Goal: Task Accomplishment & Management: Manage account settings

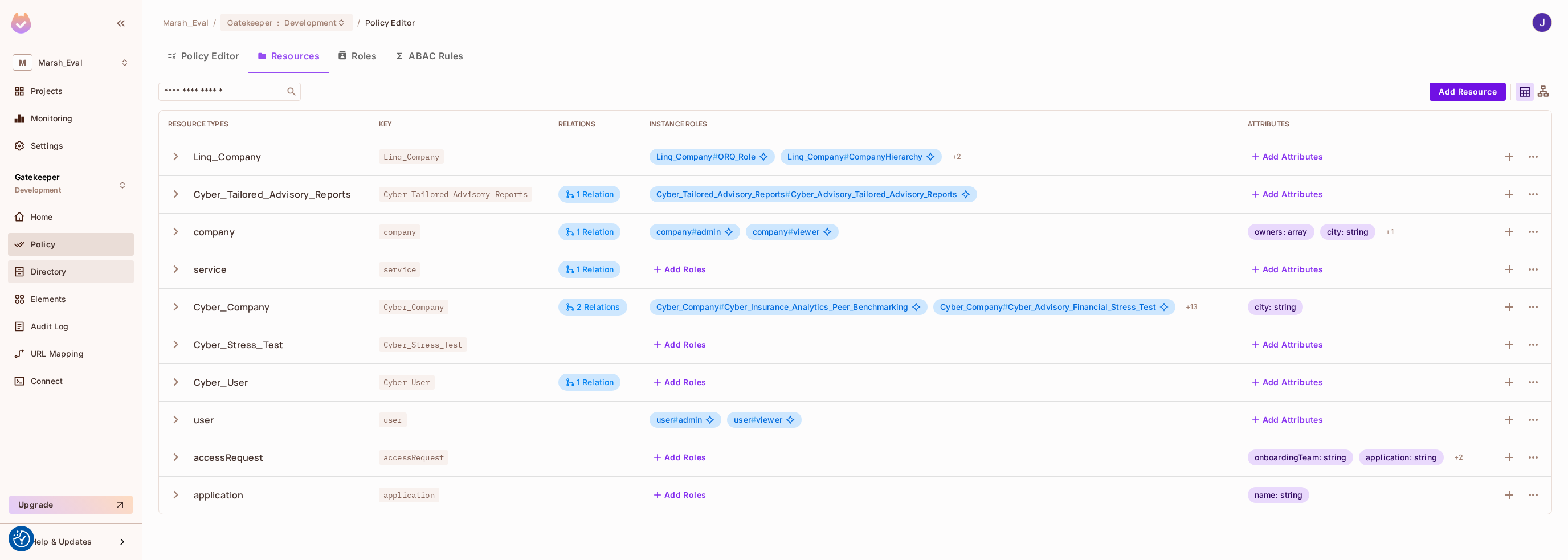
click at [39, 269] on span "Directory" at bounding box center [48, 271] width 36 height 9
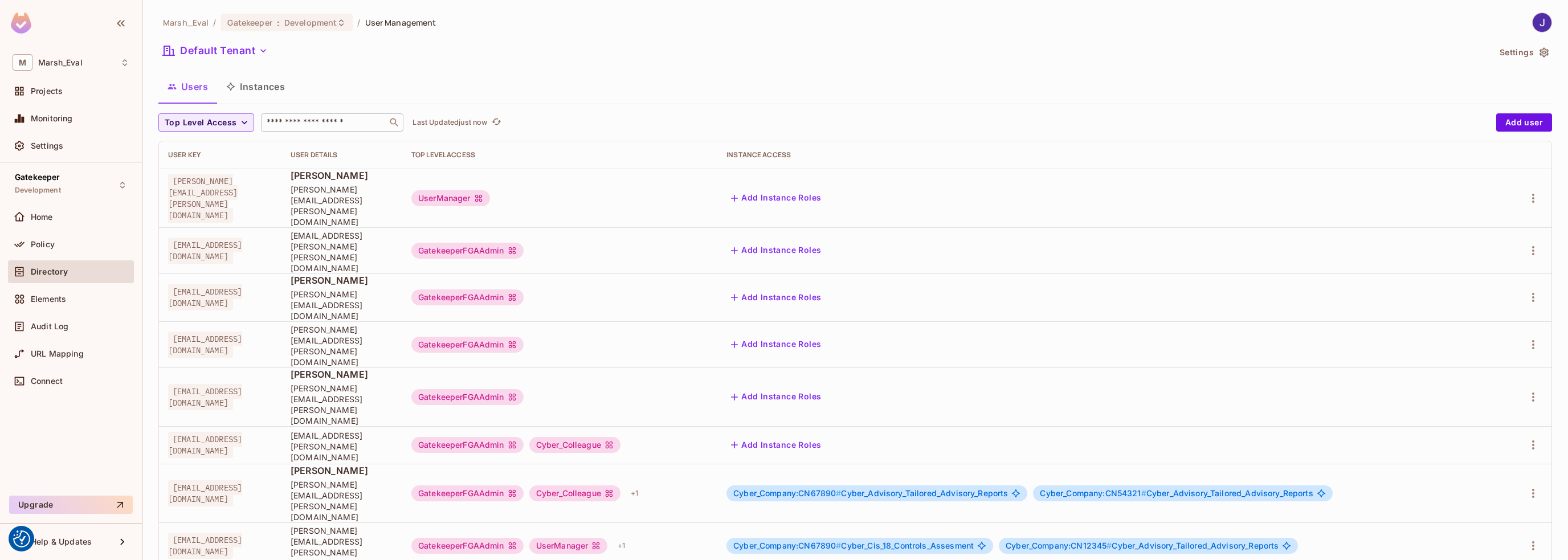
click at [299, 118] on input "text" at bounding box center [325, 123] width 120 height 12
click at [112, 177] on div "Gatekeeper Development" at bounding box center [71, 184] width 126 height 31
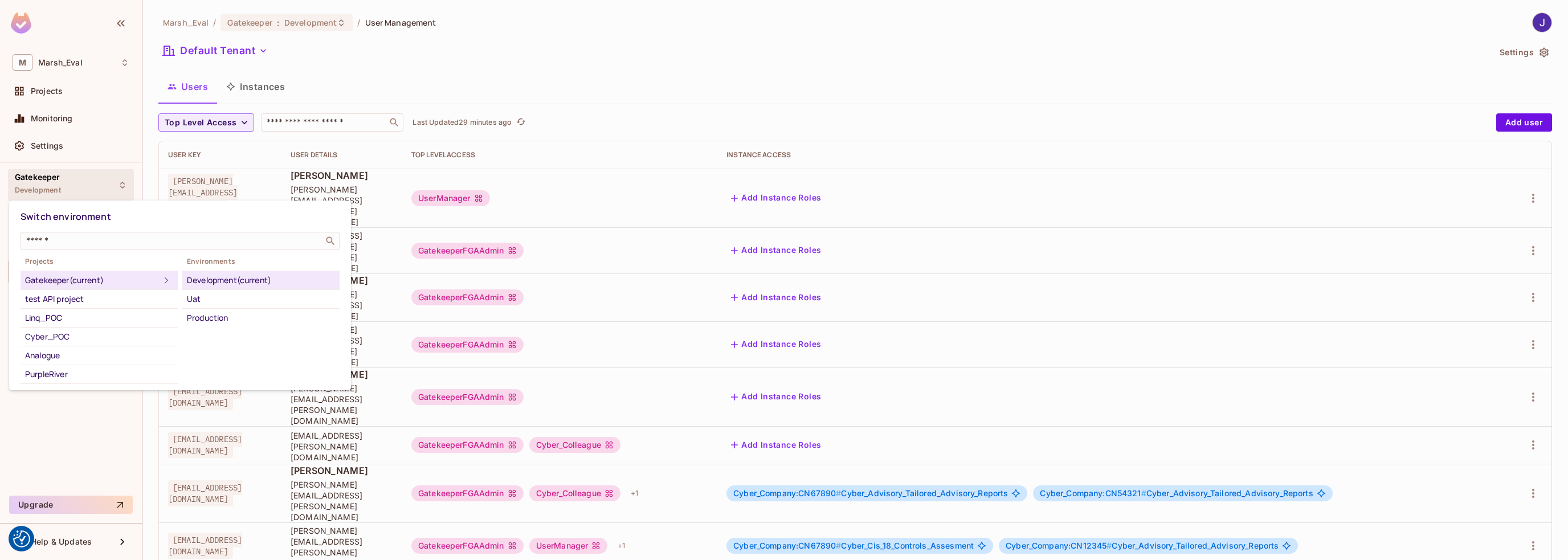
click at [217, 278] on div "Development (current)" at bounding box center [260, 280] width 148 height 14
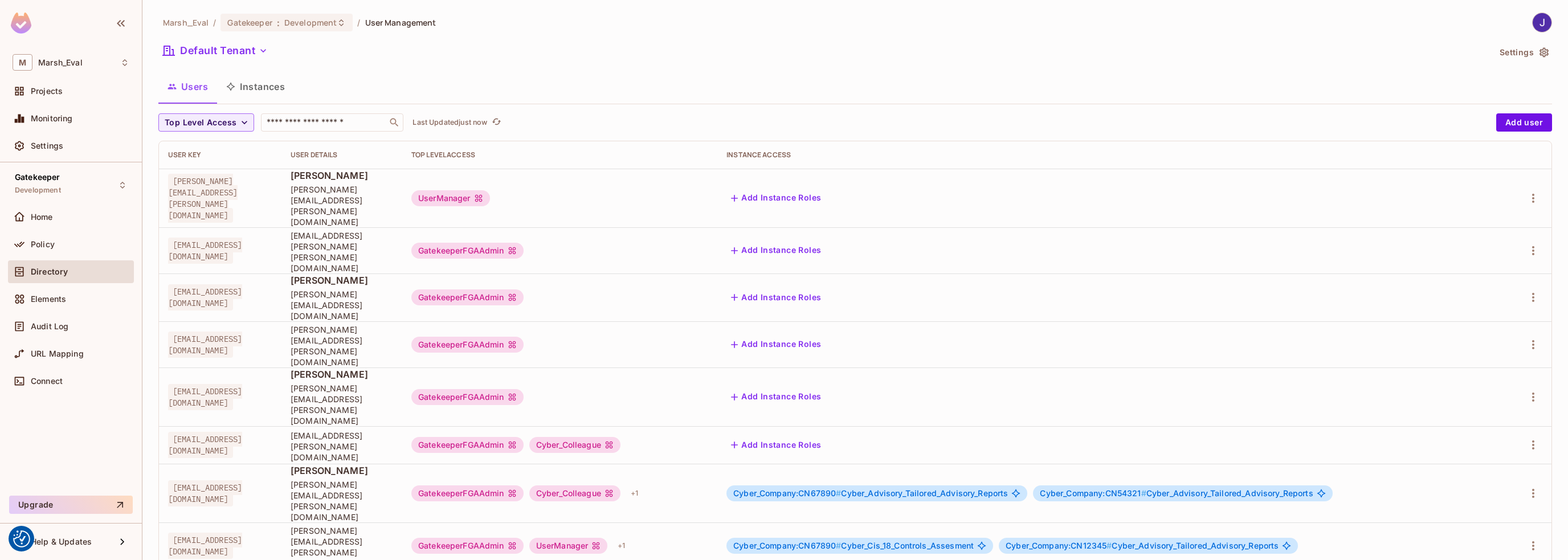
click at [36, 273] on span "Directory" at bounding box center [49, 271] width 37 height 9
drag, startPoint x: 173, startPoint y: 224, endPoint x: 295, endPoint y: 227, distance: 122.0
click at [272, 239] on div "[EMAIL_ADDRESS][DOMAIN_NAME]" at bounding box center [220, 251] width 104 height 23
click at [215, 273] on td "[EMAIL_ADDRESS][DOMAIN_NAME]" at bounding box center [220, 297] width 123 height 48
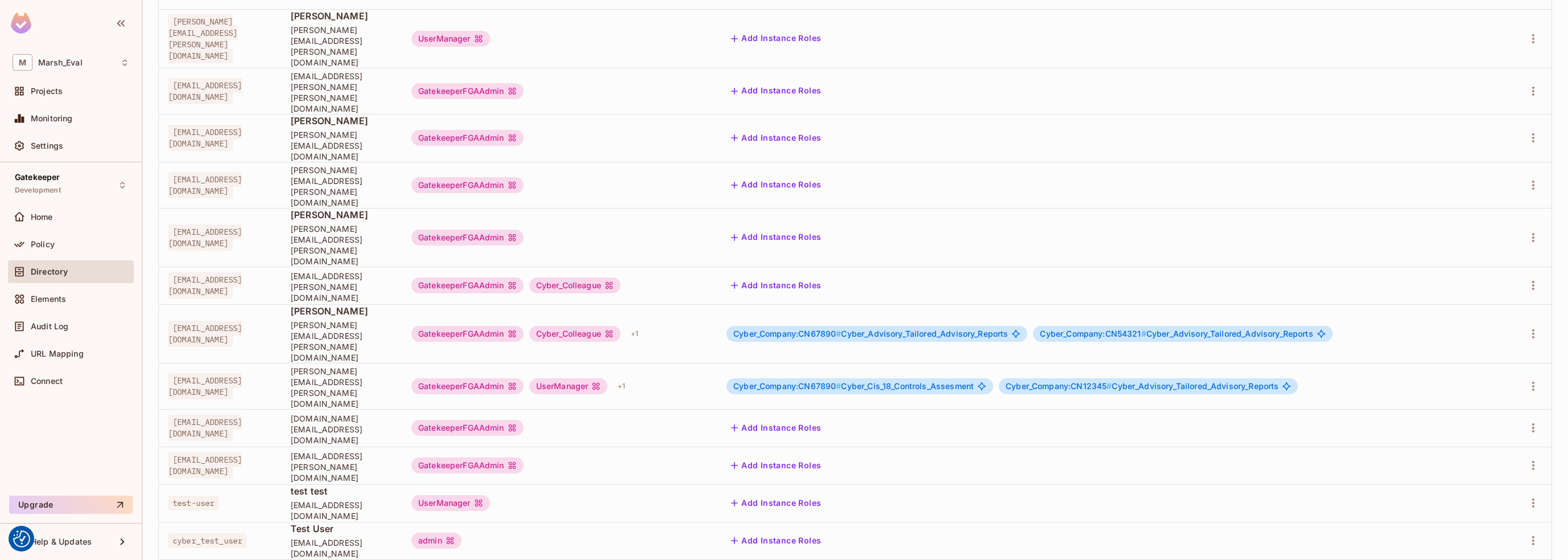
scroll to position [171, 0]
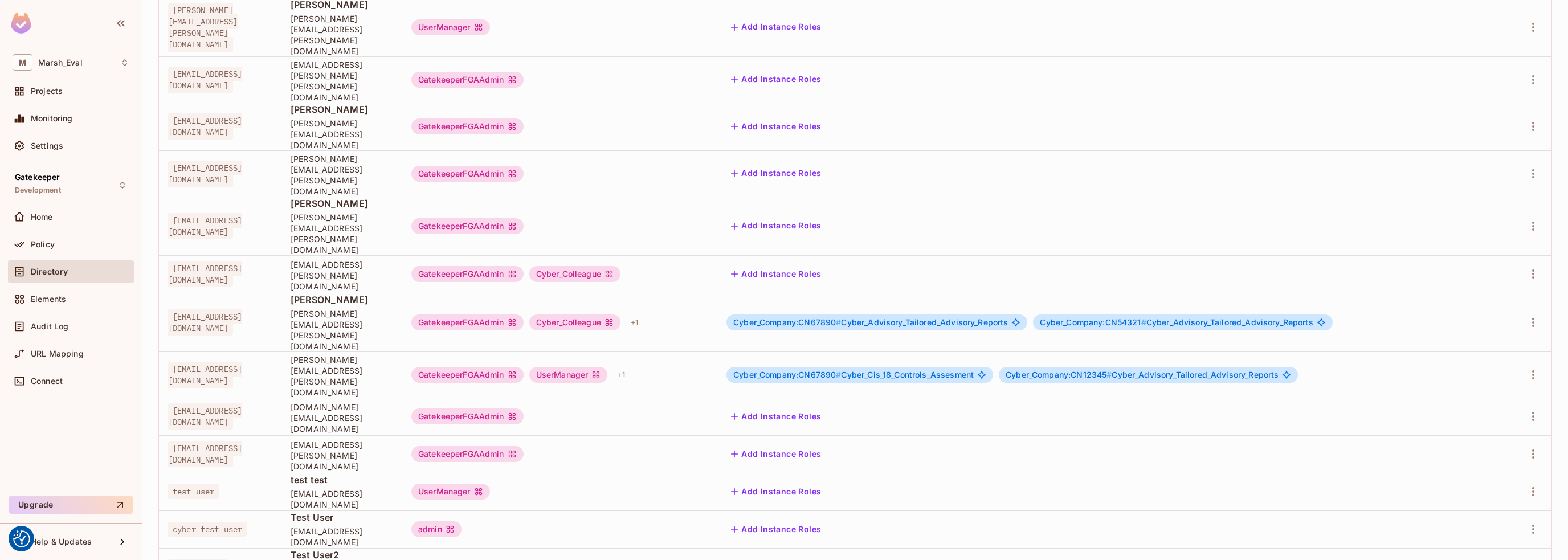
click at [176, 362] on span "[EMAIL_ADDRESS][DOMAIN_NAME]" at bounding box center [205, 375] width 74 height 26
drag, startPoint x: 174, startPoint y: 278, endPoint x: 261, endPoint y: 283, distance: 87.1
click at [242, 362] on span "[EMAIL_ADDRESS][DOMAIN_NAME]" at bounding box center [205, 375] width 74 height 26
drag, startPoint x: 335, startPoint y: 281, endPoint x: 223, endPoint y: 281, distance: 112.0
click at [393, 354] on span "[PERSON_NAME][EMAIL_ADDRESS][PERSON_NAME][DOMAIN_NAME]" at bounding box center [342, 376] width 102 height 43
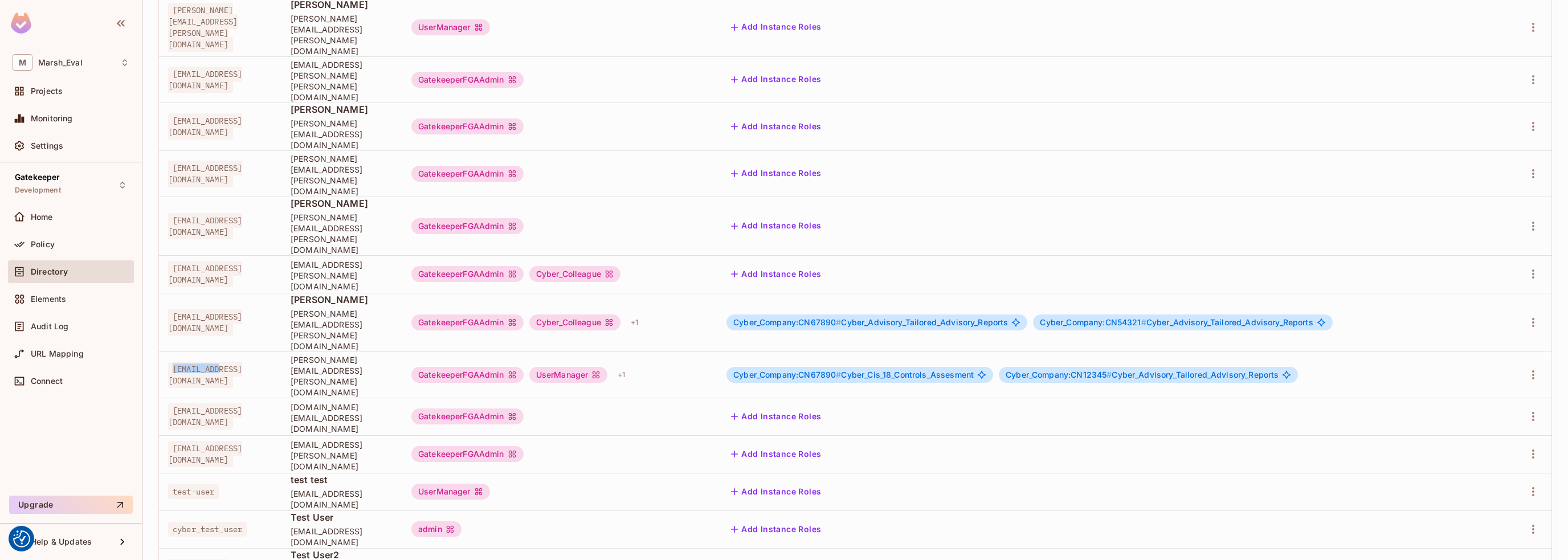
drag, startPoint x: 166, startPoint y: 278, endPoint x: 224, endPoint y: 280, distance: 58.0
click at [224, 351] on td "[EMAIL_ADDRESS][DOMAIN_NAME]" at bounding box center [220, 375] width 123 height 46
click at [500, 367] on div "GatekeeperFGAAdmin" at bounding box center [468, 375] width 112 height 16
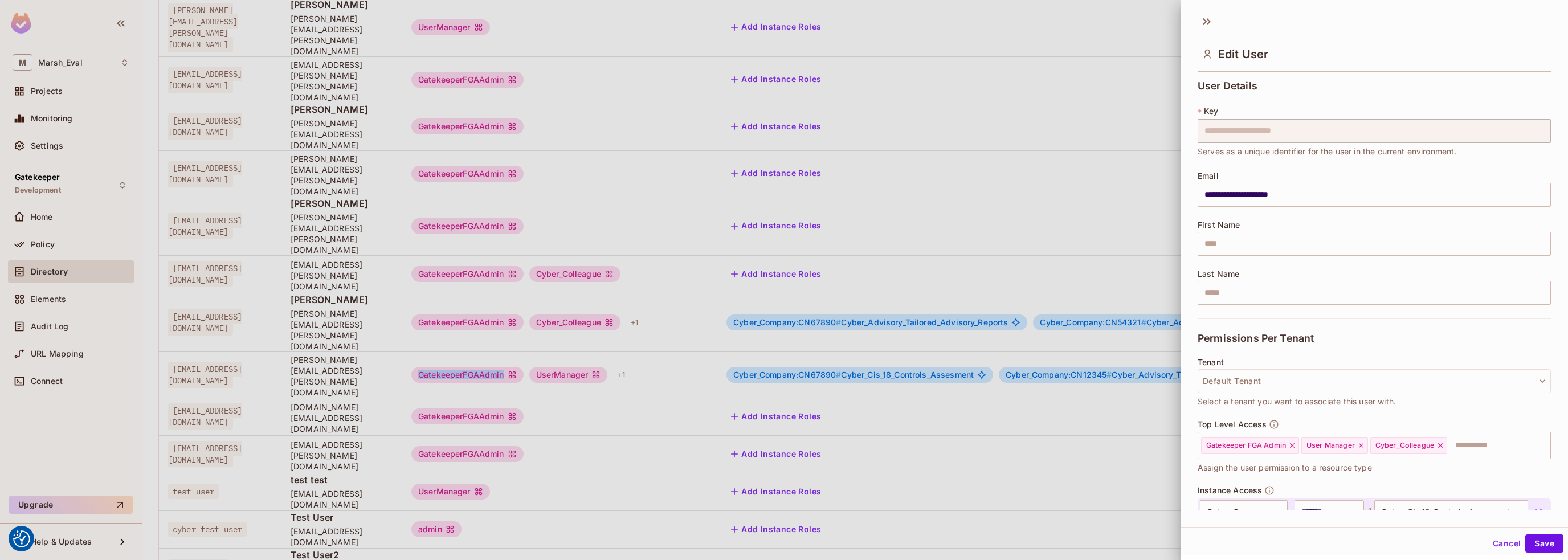
click at [531, 277] on body "We use cookies to enhance your browsing experience, serve personalized ads or c…" at bounding box center [784, 280] width 1568 height 560
click at [1205, 24] on icon at bounding box center [1207, 21] width 18 height 18
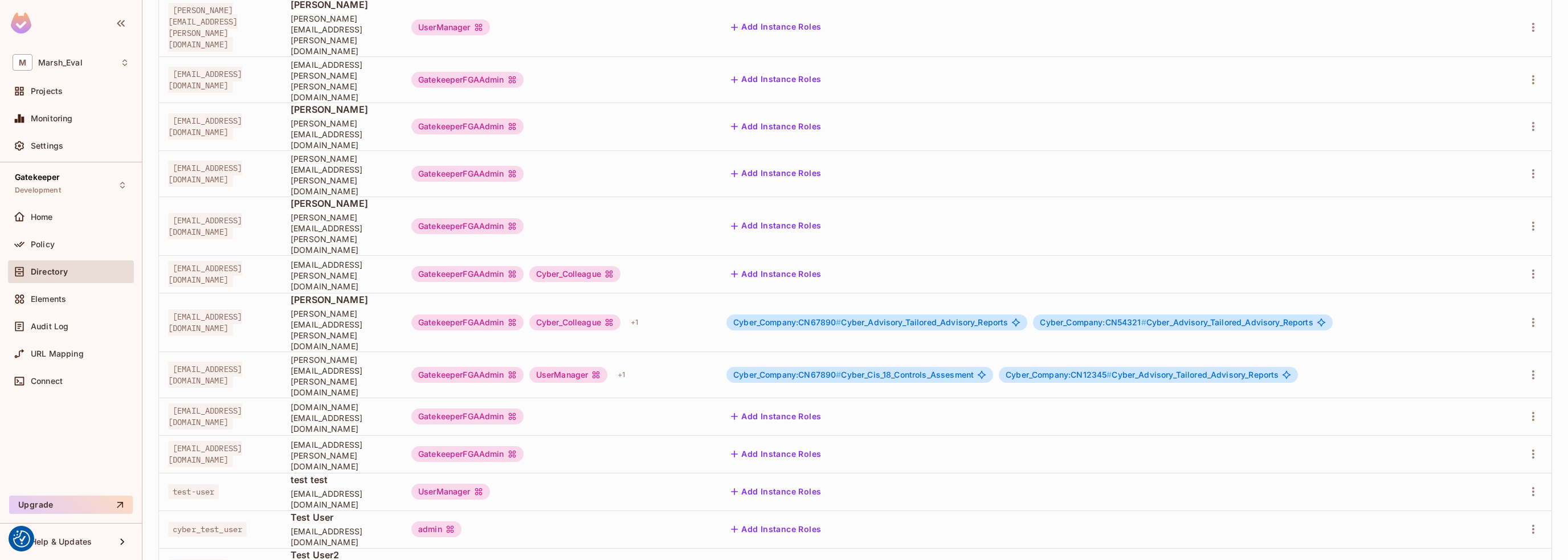
click at [793, 370] on span "Cyber_Company:CN67890 #" at bounding box center [786, 375] width 107 height 10
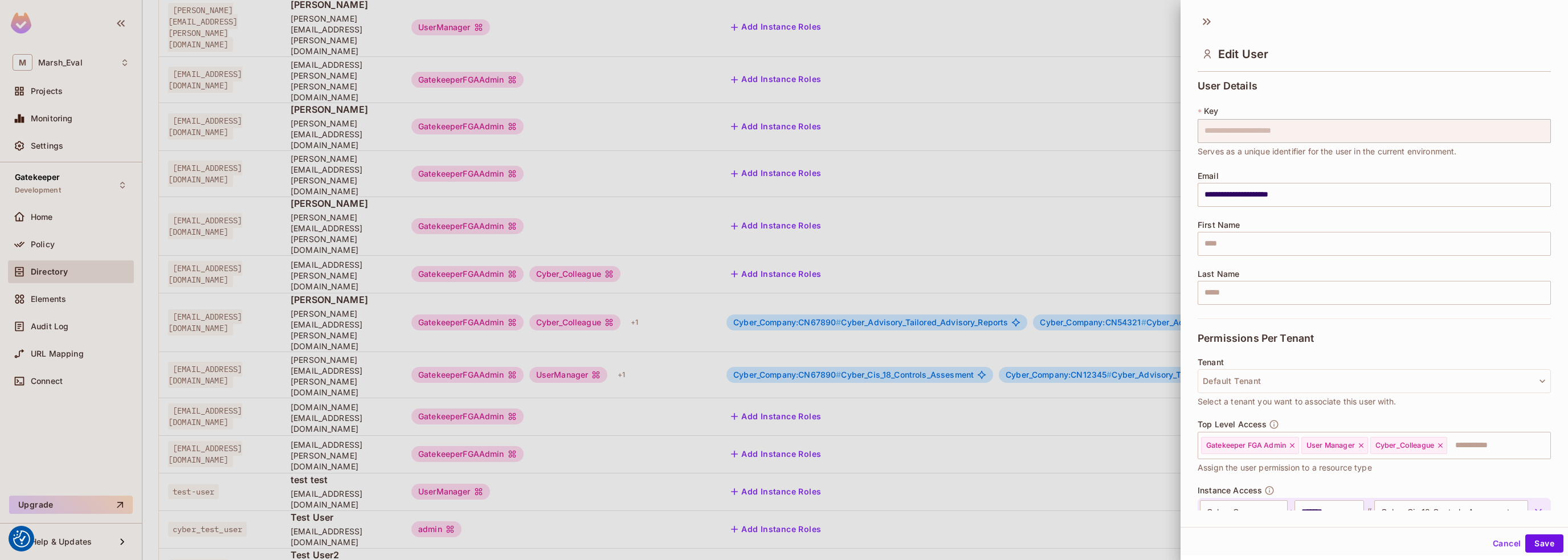
click at [859, 278] on div at bounding box center [784, 280] width 1568 height 560
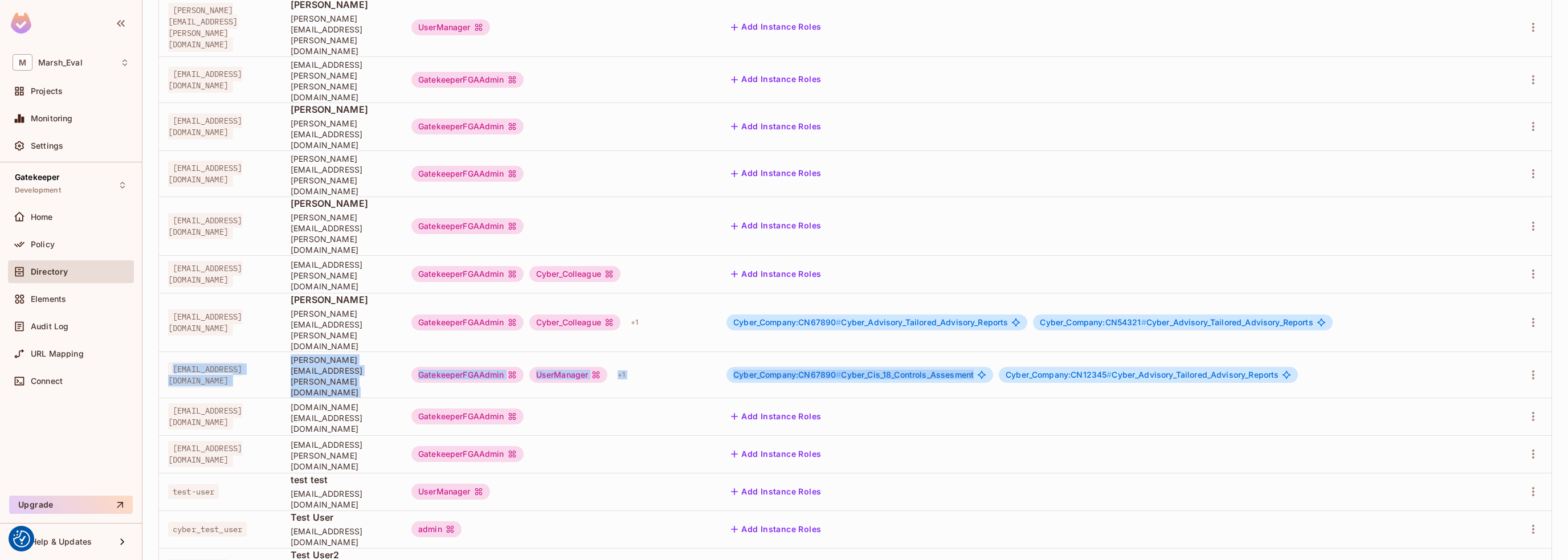
drag, startPoint x: 173, startPoint y: 278, endPoint x: 1056, endPoint y: 273, distance: 883.0
click at [1056, 351] on tr "[EMAIL_ADDRESS][DOMAIN_NAME] [PERSON_NAME][DOMAIN_NAME][EMAIL_ADDRESS][PERSON_N…" at bounding box center [856, 375] width 1393 height 46
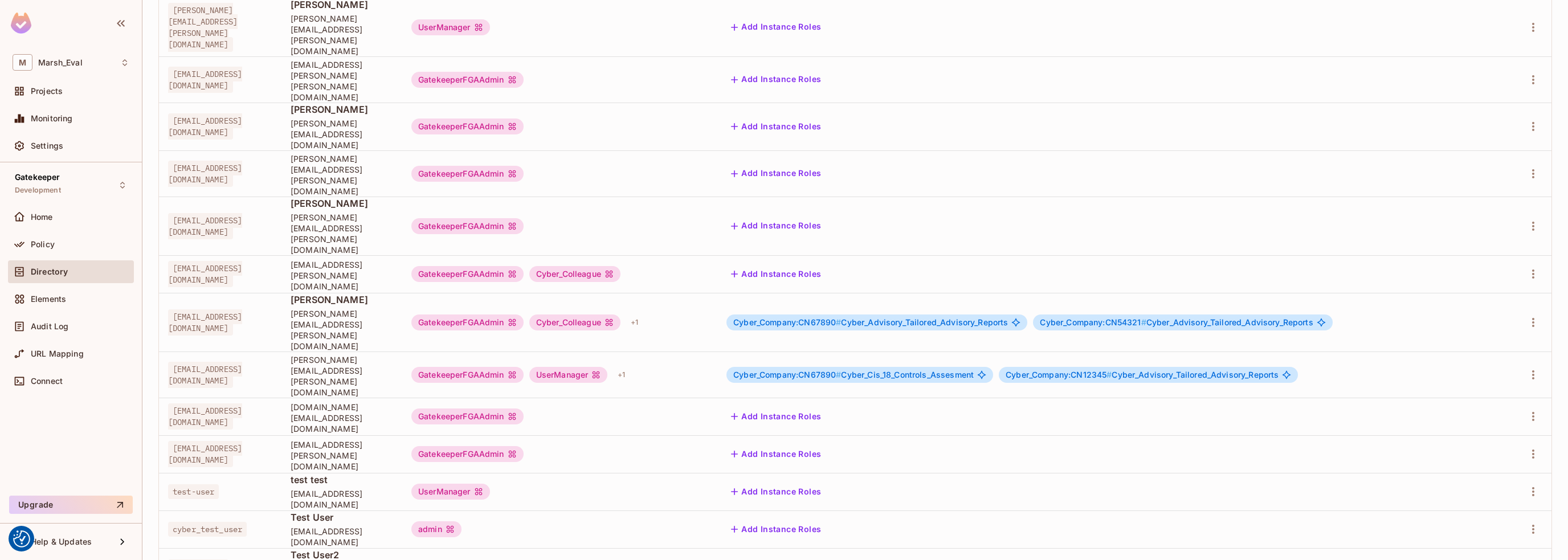
click at [1451, 367] on div "Cyber_Company:CN67890 # Cyber_Cis_18_Controls_Assesment Cyber_Company:CN12345 #…" at bounding box center [1111, 375] width 770 height 16
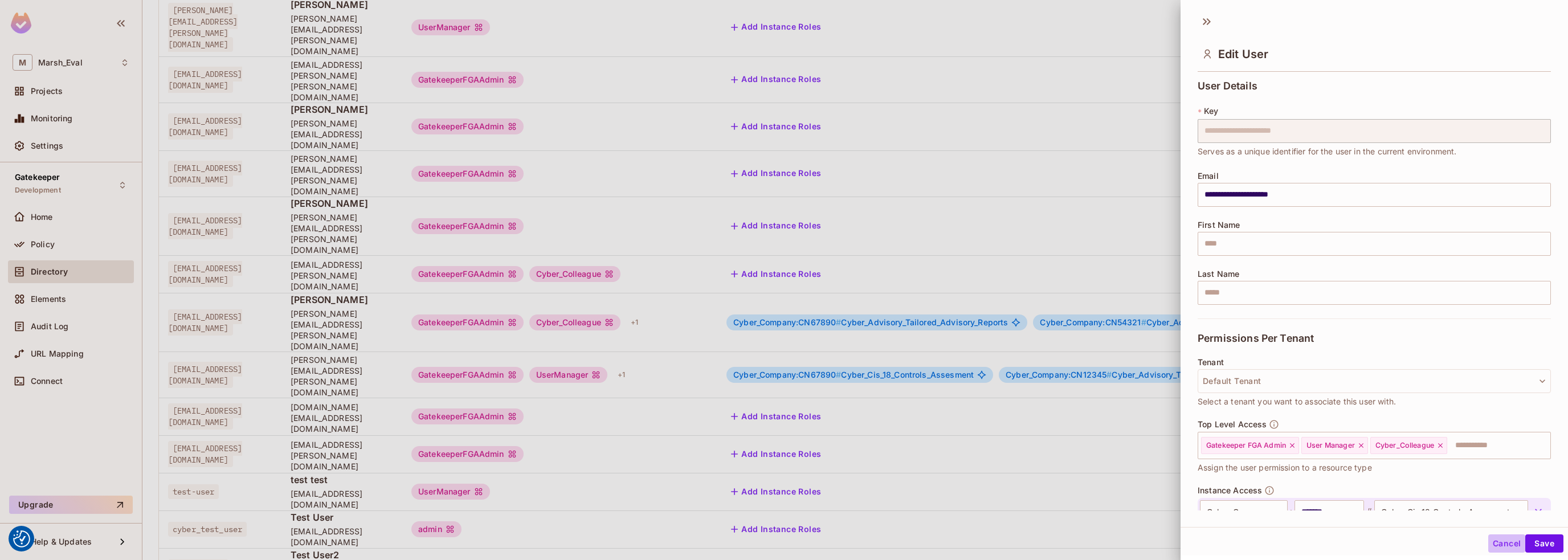
click at [1499, 541] on button "Cancel" at bounding box center [1507, 543] width 37 height 18
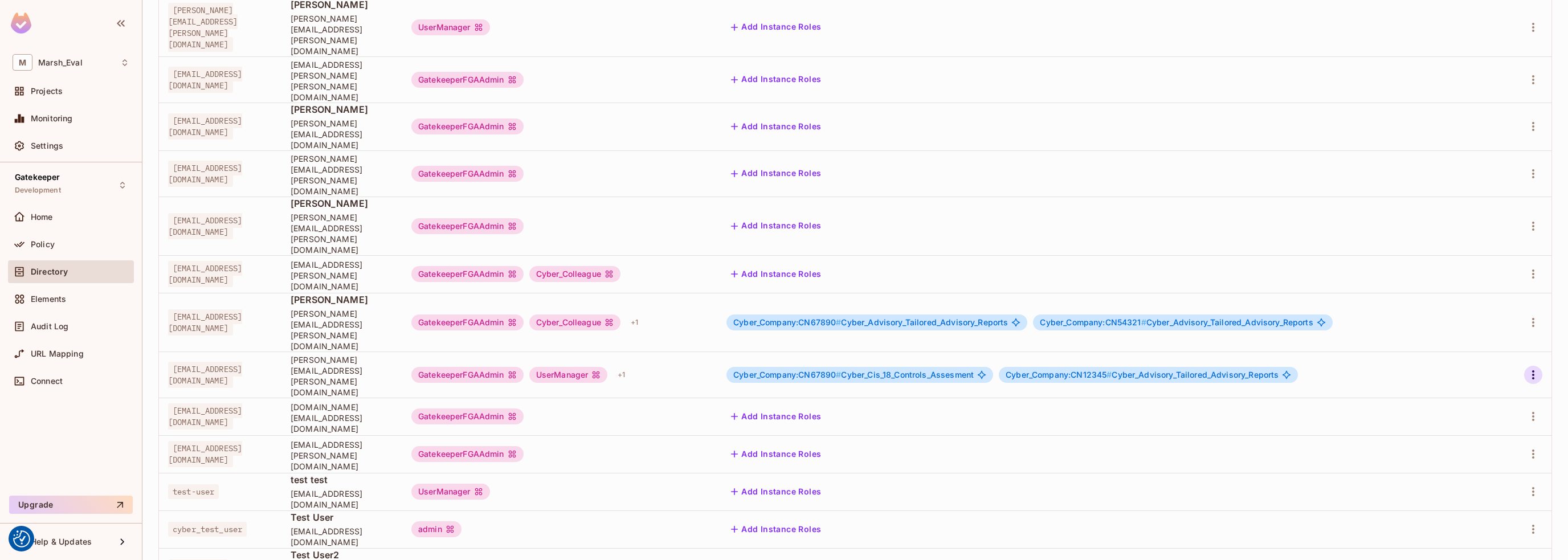
click at [1526, 368] on icon "button" at bounding box center [1533, 375] width 14 height 14
click at [1461, 306] on div "Edit" at bounding box center [1465, 306] width 15 height 12
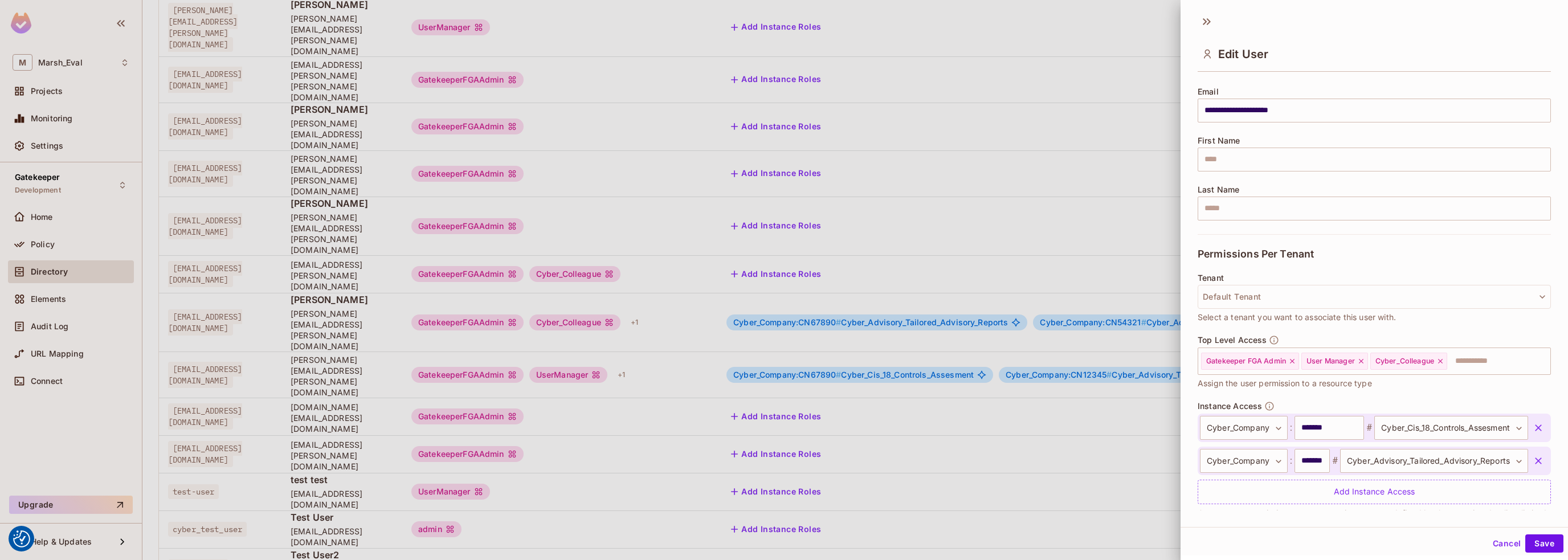
scroll to position [112, 0]
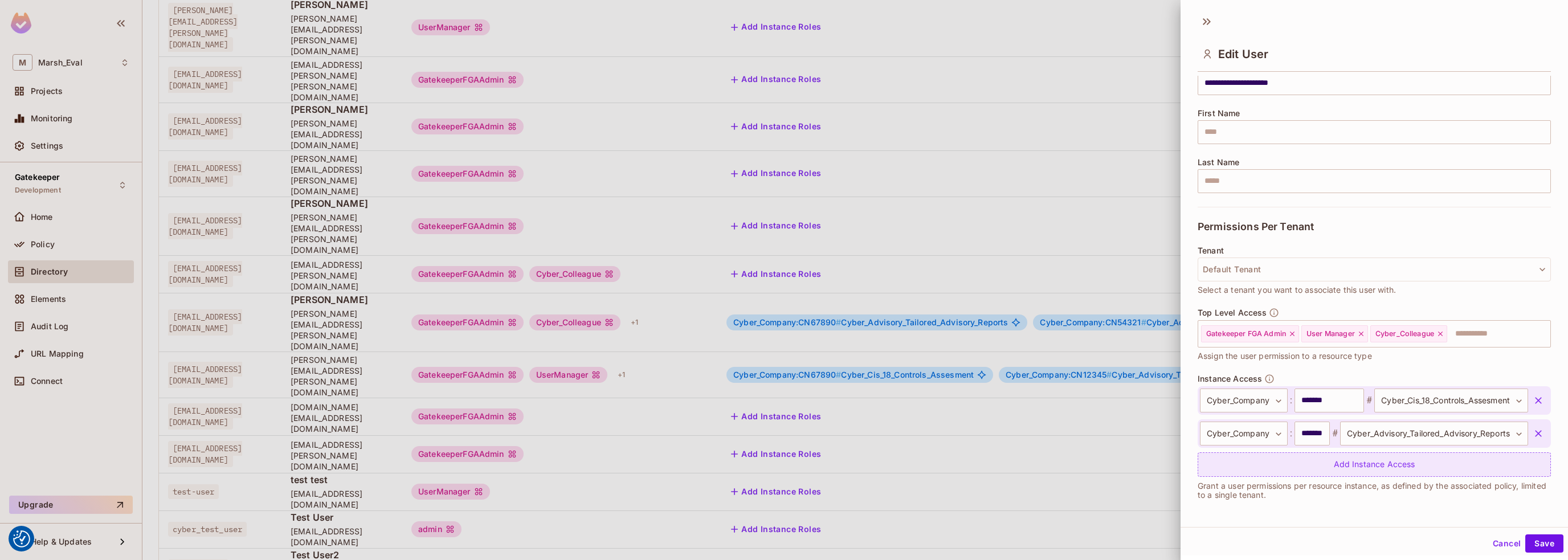
click at [1325, 464] on div "Add Instance Access" at bounding box center [1375, 463] width 354 height 24
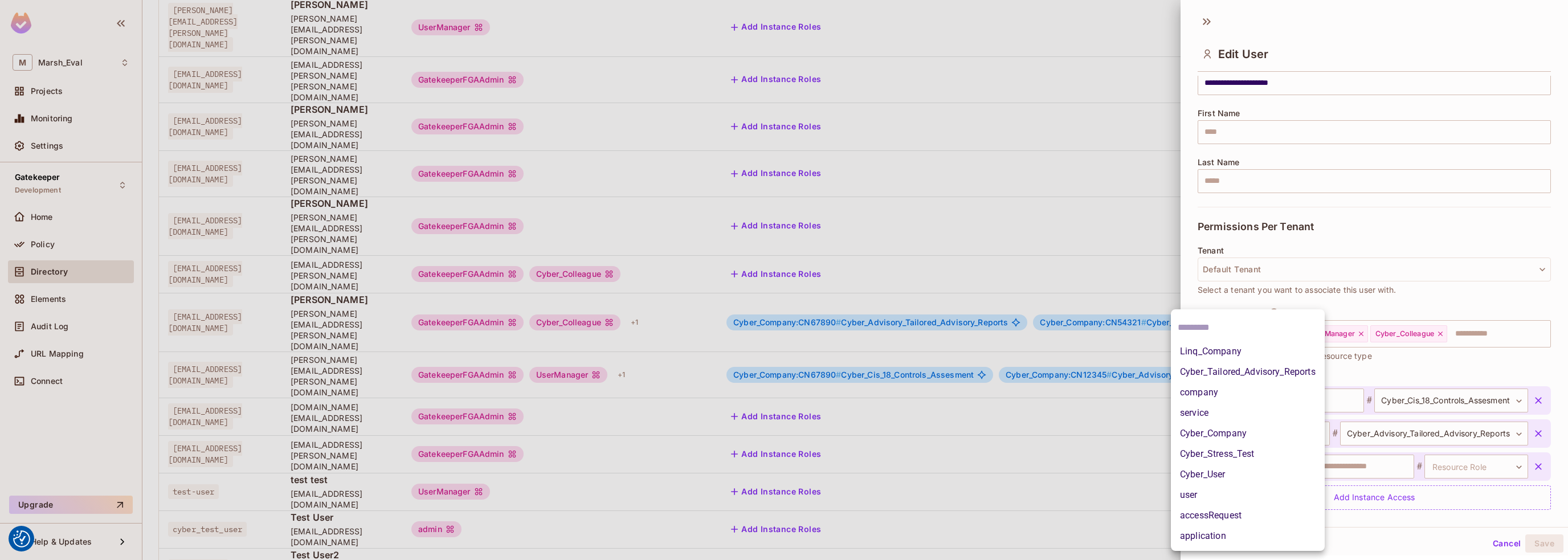
click at [1288, 465] on body "We use cookies to enhance your browsing experience, serve personalized ads or c…" at bounding box center [784, 280] width 1568 height 560
click at [1211, 396] on li "company" at bounding box center [1247, 392] width 154 height 20
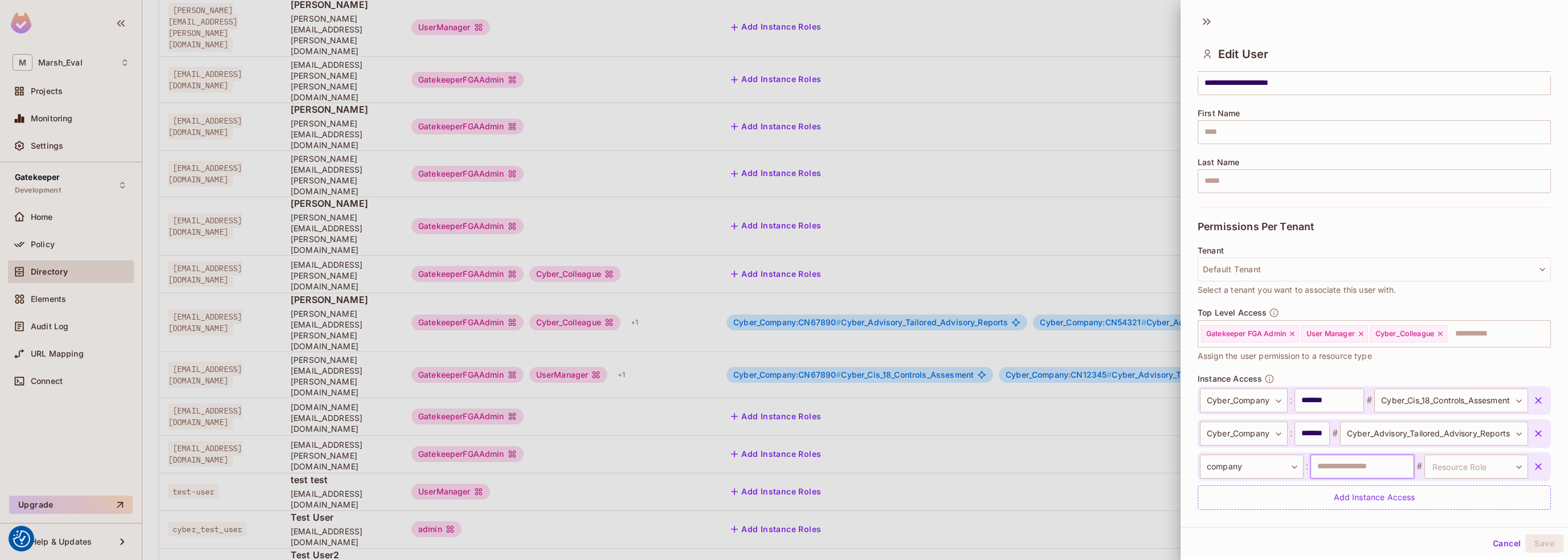
click at [1344, 471] on input "text" at bounding box center [1362, 466] width 103 height 24
type input "*"
click at [1451, 462] on body "We use cookies to enhance your browsing experience, serve personalized ads or c…" at bounding box center [784, 280] width 1568 height 560
click at [1207, 23] on div at bounding box center [784, 280] width 1568 height 560
click at [1203, 25] on icon at bounding box center [1207, 21] width 18 height 18
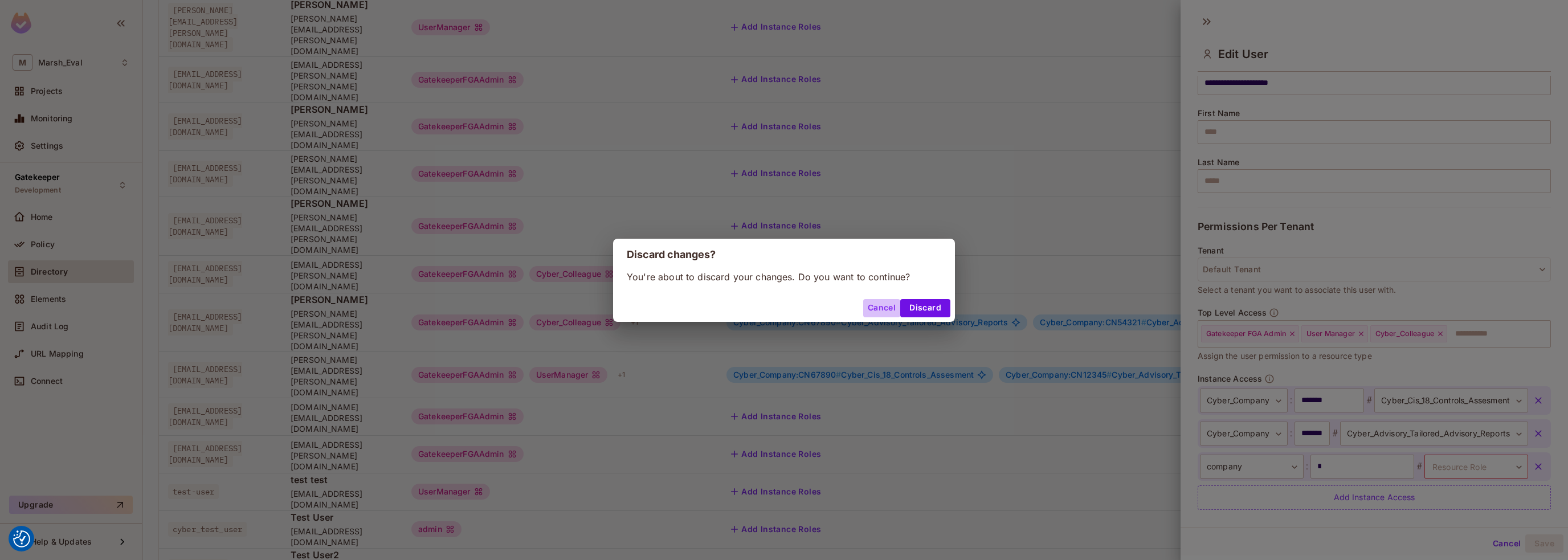
click at [881, 309] on button "Cancel" at bounding box center [882, 308] width 37 height 18
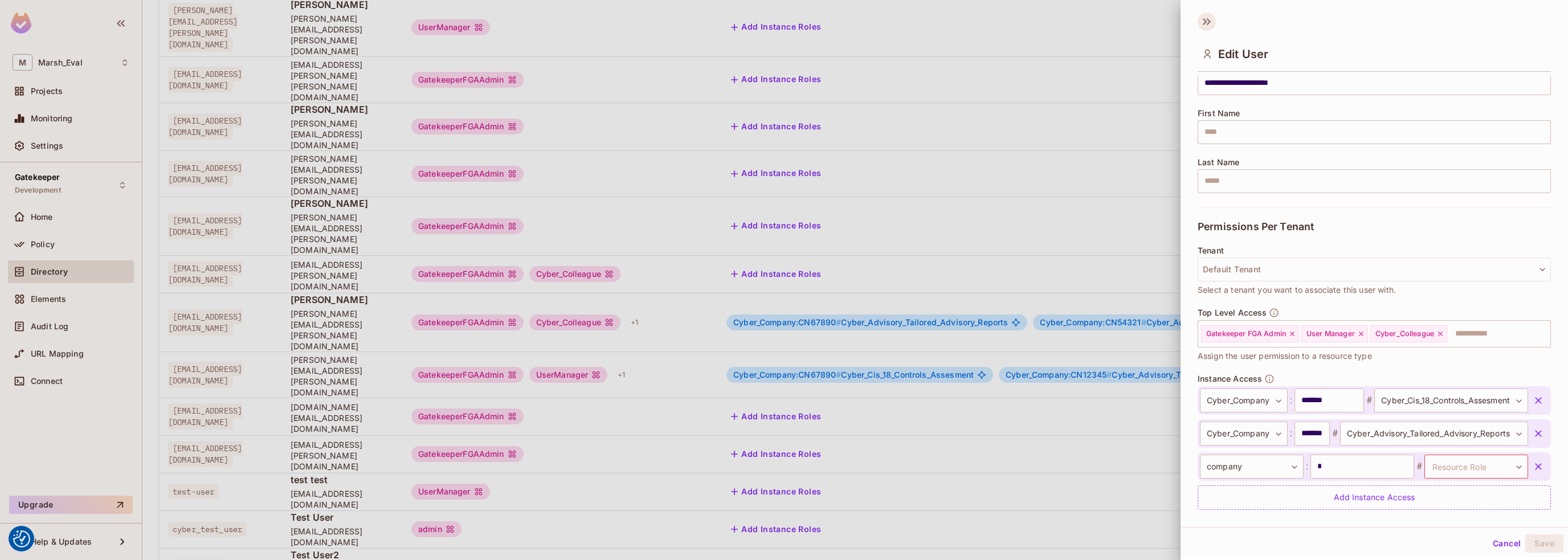
click at [1206, 21] on icon at bounding box center [1205, 21] width 4 height 7
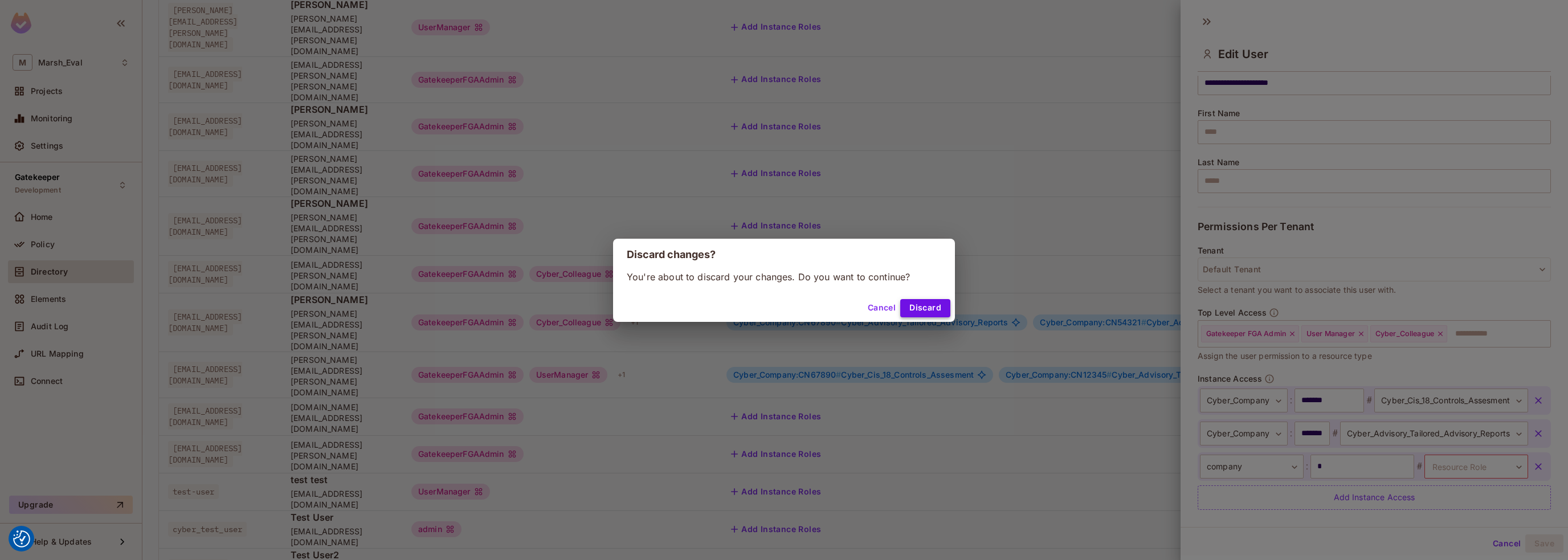
click at [929, 312] on button "Discard" at bounding box center [926, 308] width 50 height 18
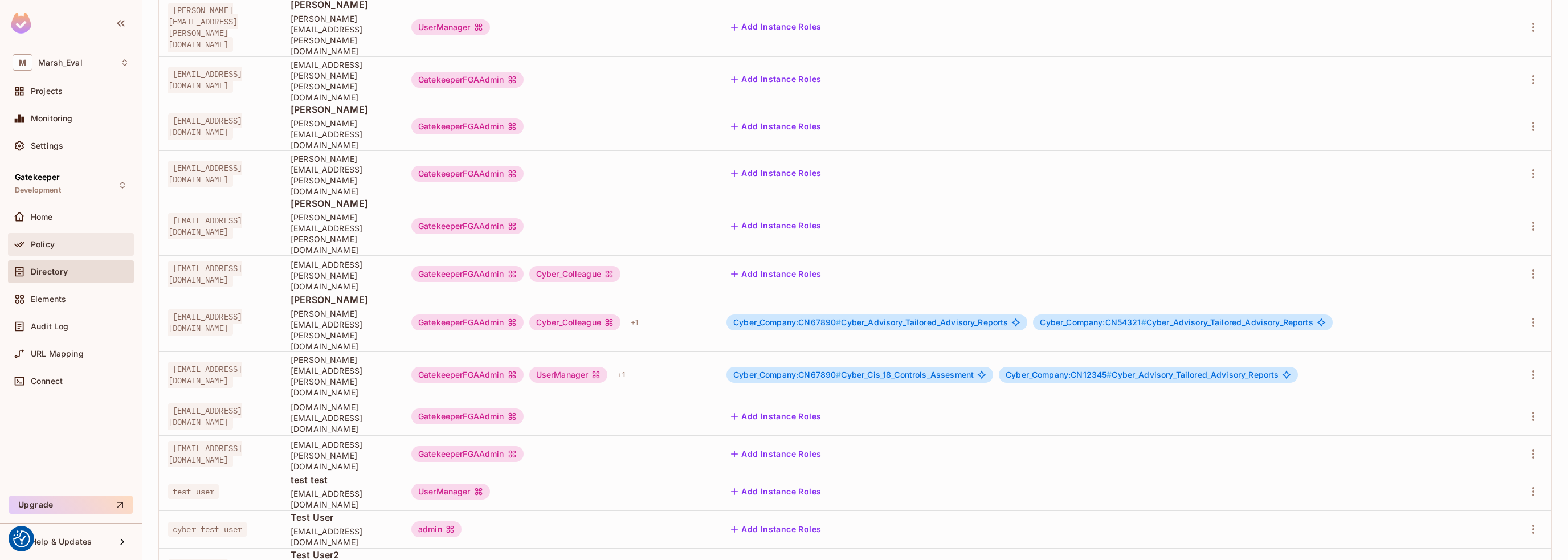
click at [40, 246] on span "Policy" at bounding box center [43, 243] width 24 height 9
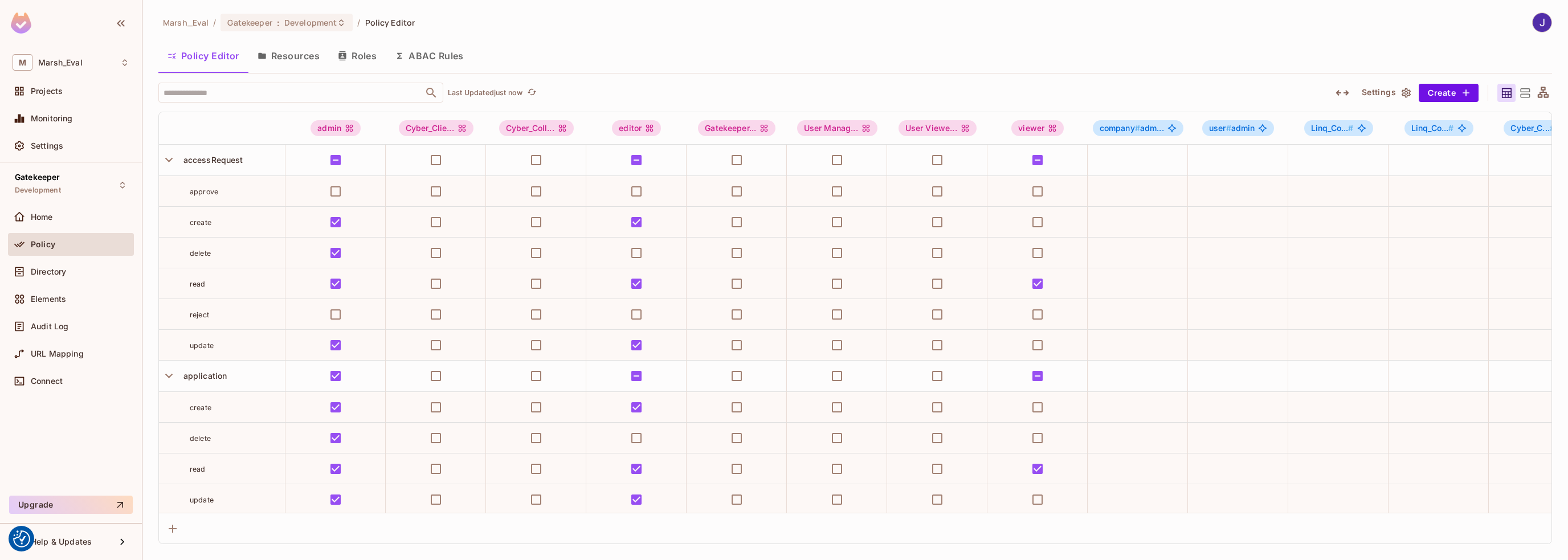
click at [1548, 96] on icon at bounding box center [1543, 92] width 11 height 11
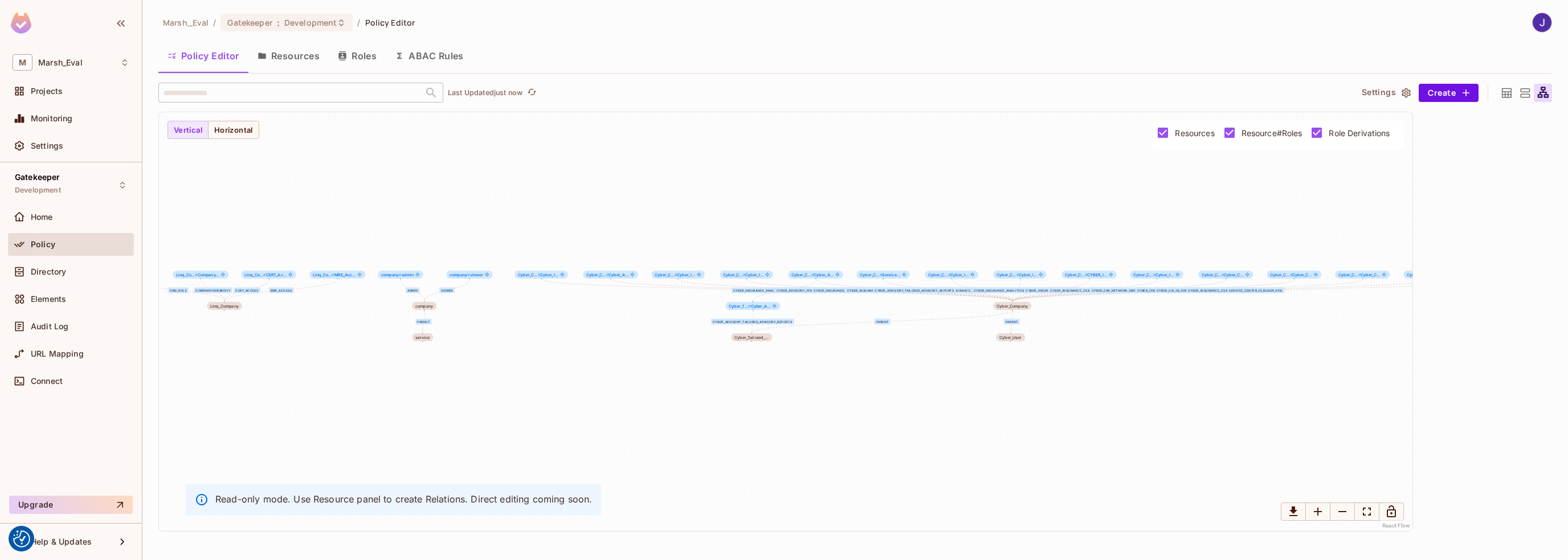
drag, startPoint x: 470, startPoint y: 421, endPoint x: 658, endPoint y: 405, distance: 188.7
click at [658, 405] on div "ORQ_Role CompanyHierarchy CERT_Access MRE_Access Cyber_Advisory_Tailored_Adviso…" at bounding box center [786, 322] width 1254 height 419
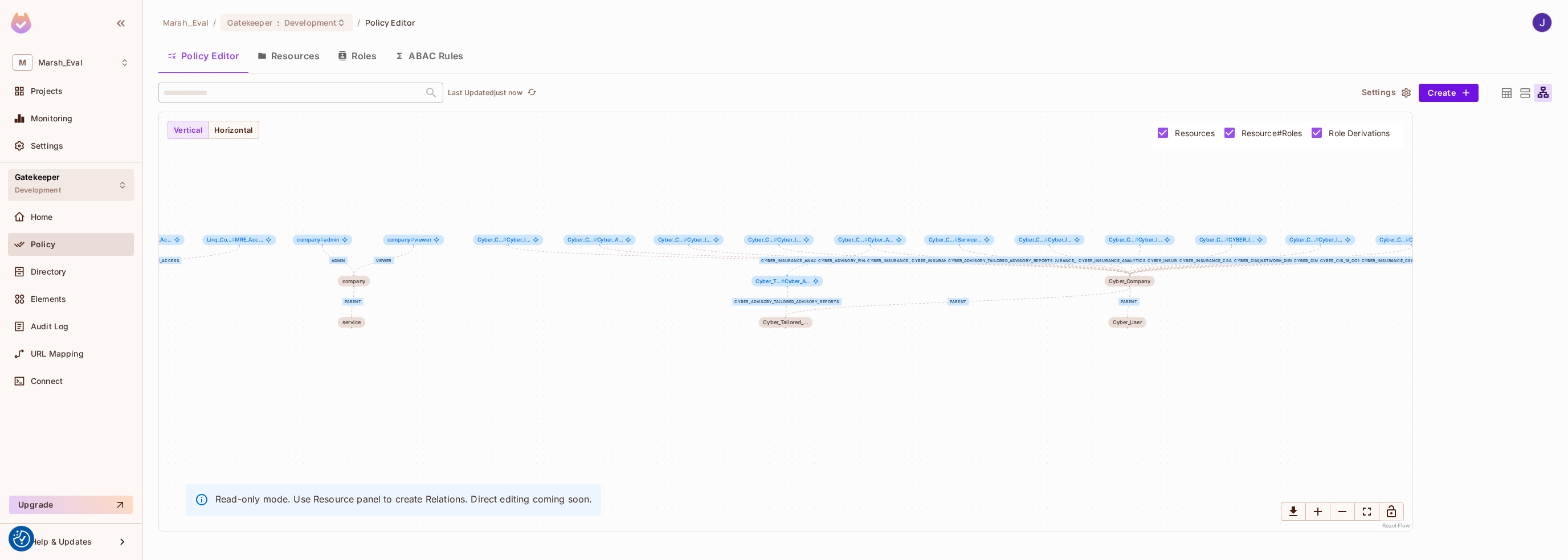
click at [93, 189] on div "Gatekeeper Development" at bounding box center [71, 184] width 126 height 31
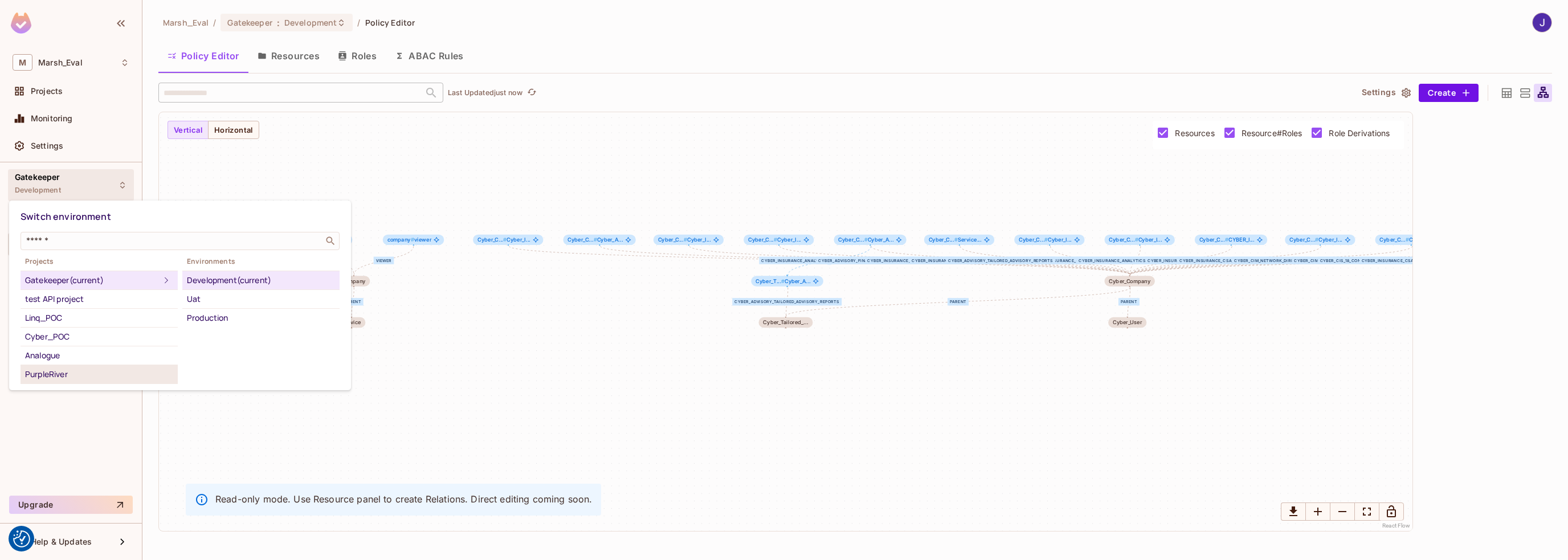
click at [44, 372] on div "PurpleRiver" at bounding box center [99, 374] width 148 height 14
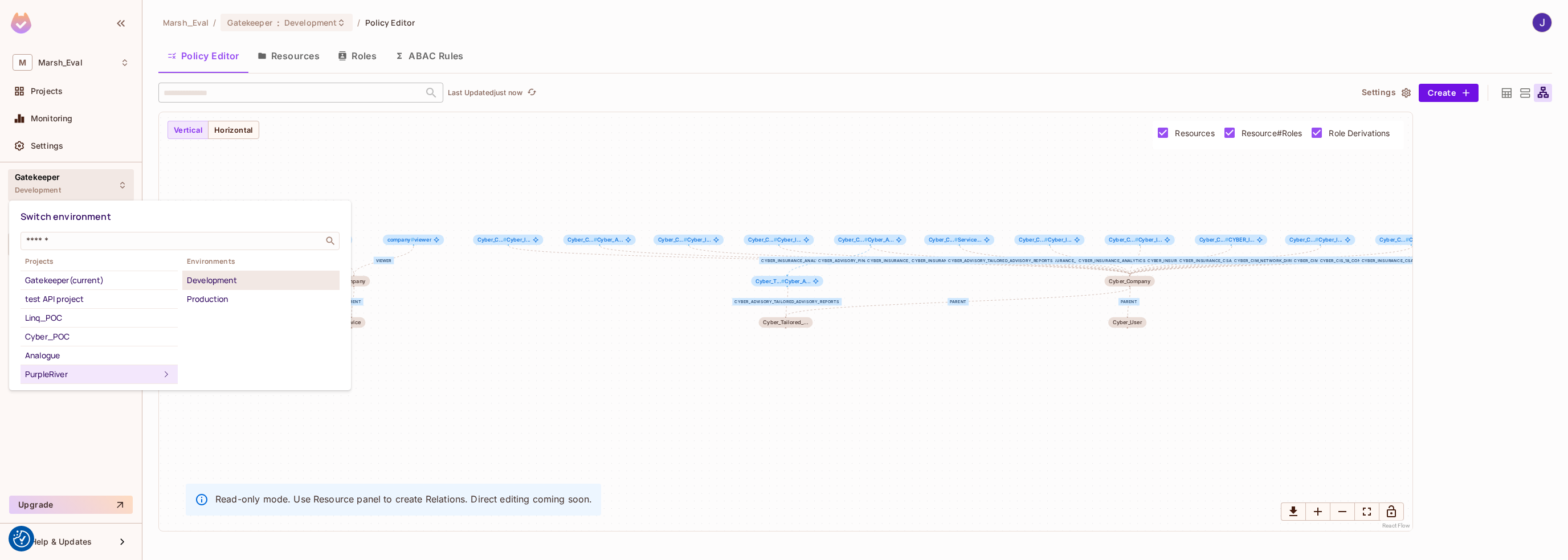
click at [229, 282] on div "Development" at bounding box center [260, 280] width 148 height 14
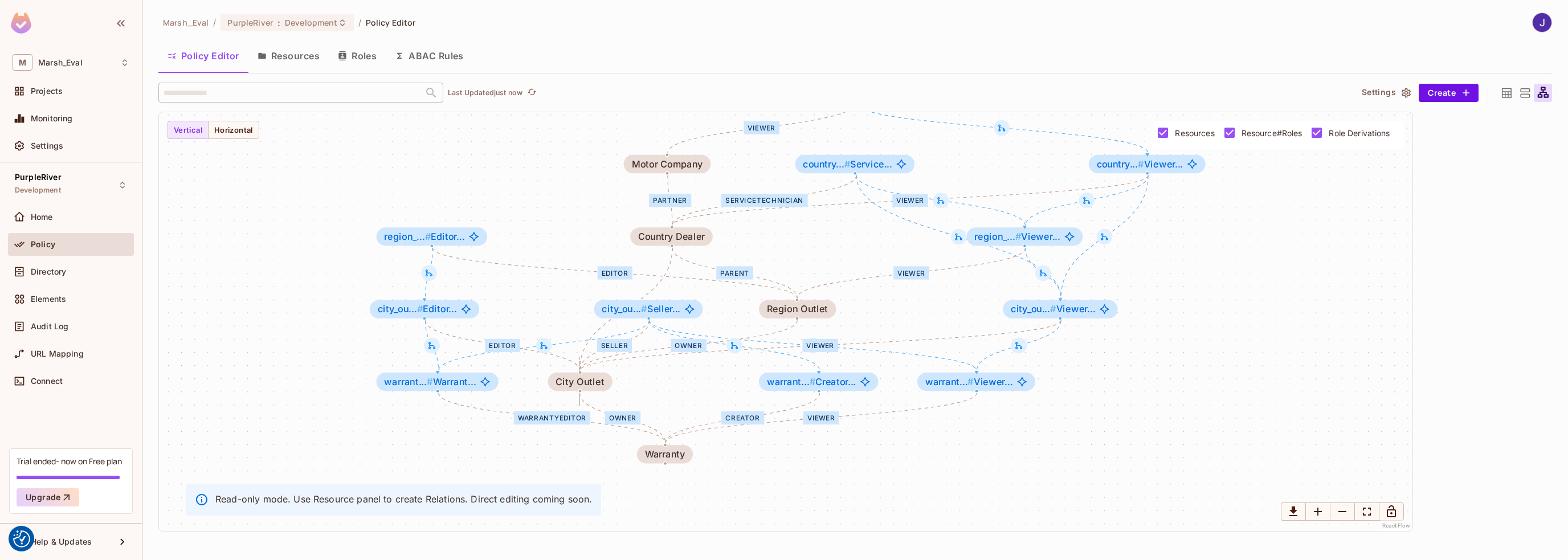
drag, startPoint x: 278, startPoint y: 370, endPoint x: 285, endPoint y: 330, distance: 40.6
click at [285, 330] on div "Editor Viewer parent owner Viewer WarrantyEditor Creator owner Viewer ServiceTe…" at bounding box center [786, 322] width 1254 height 419
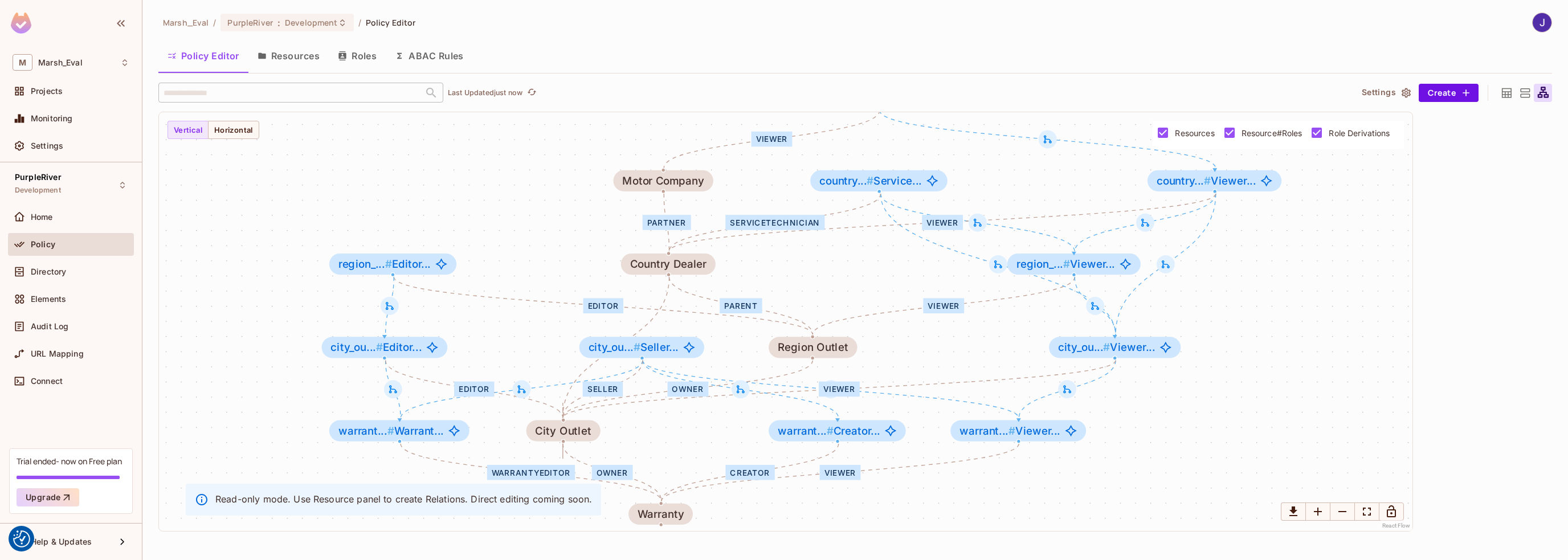
drag, startPoint x: 274, startPoint y: 229, endPoint x: 266, endPoint y: 267, distance: 38.8
click at [266, 267] on div "Editor Viewer parent owner Viewer WarrantyEditor Creator owner Viewer ServiceTe…" at bounding box center [786, 322] width 1254 height 419
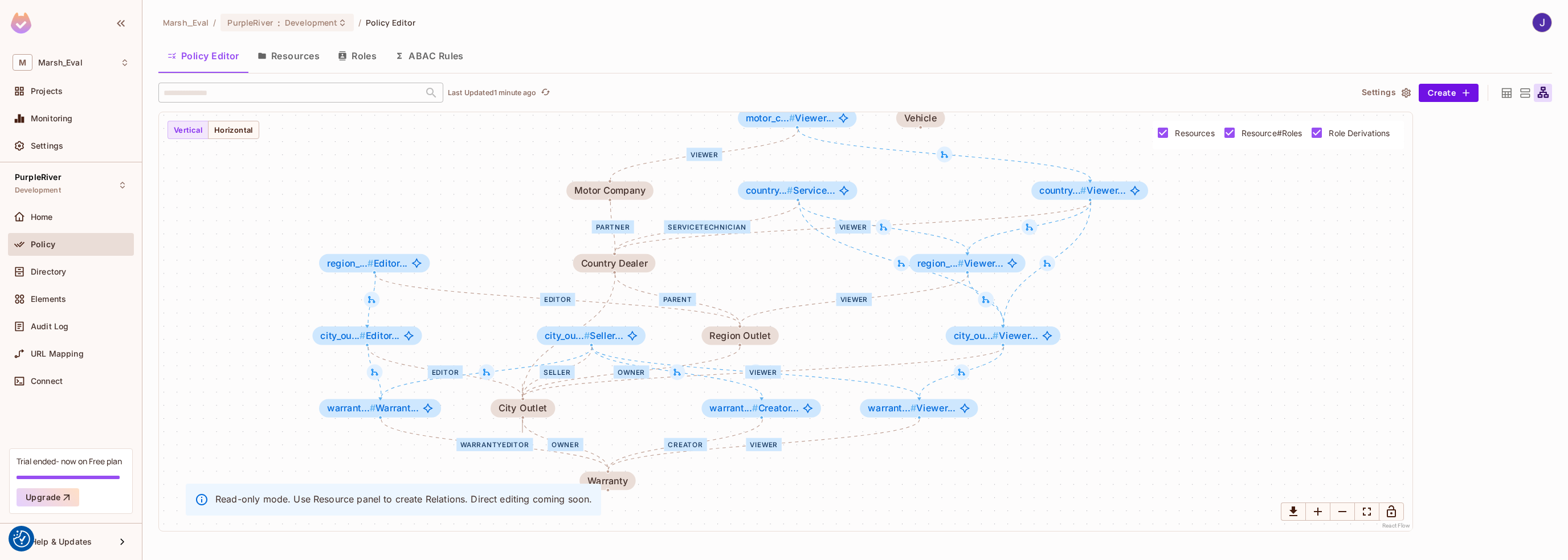
click at [1518, 94] on icon at bounding box center [1525, 93] width 14 height 14
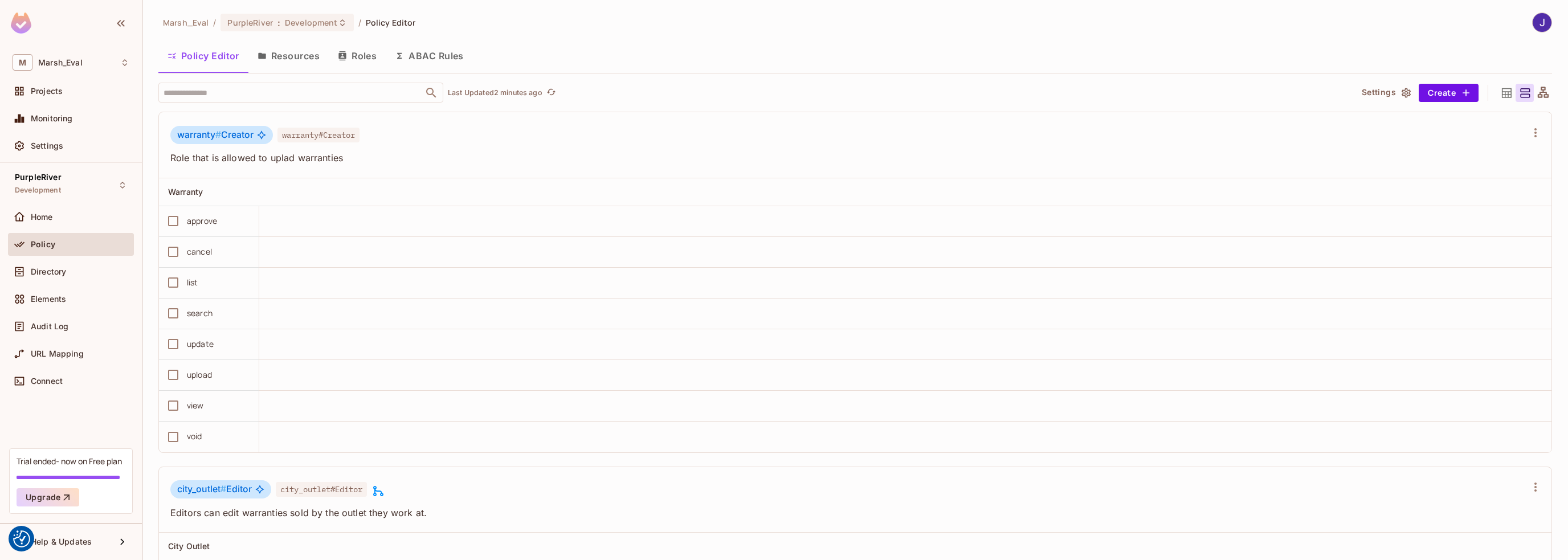
click at [1538, 87] on icon at bounding box center [1543, 92] width 11 height 11
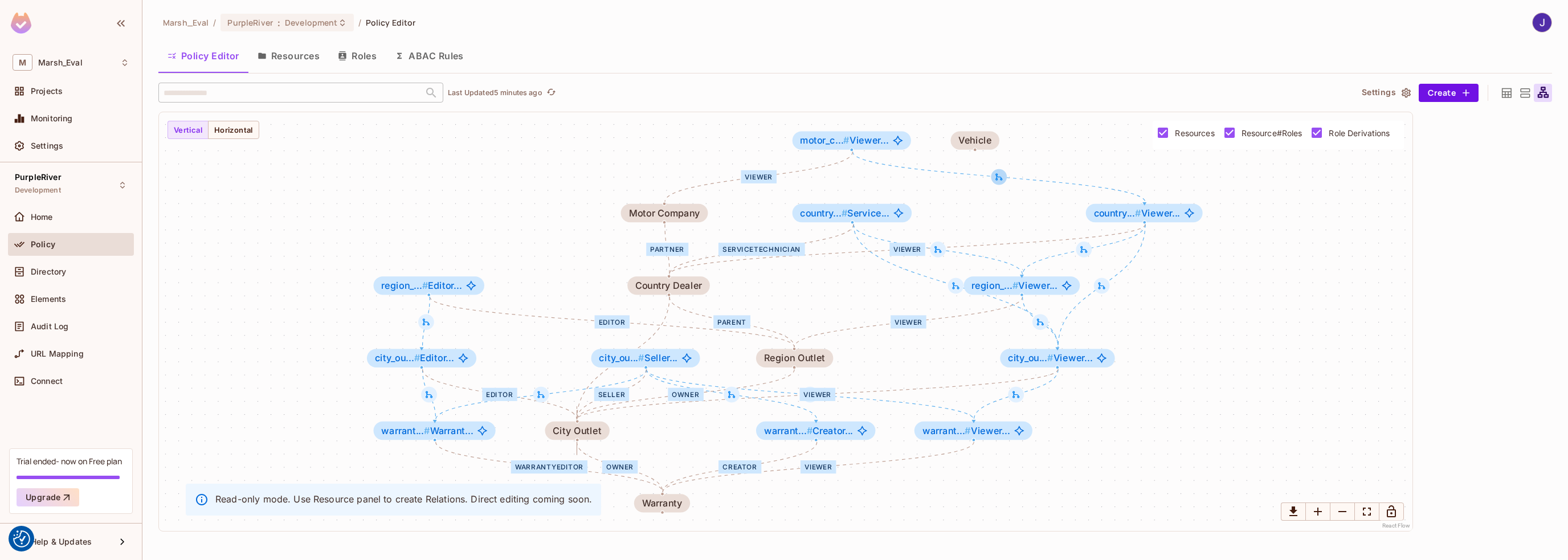
click at [997, 180] on icon at bounding box center [998, 177] width 7 height 7
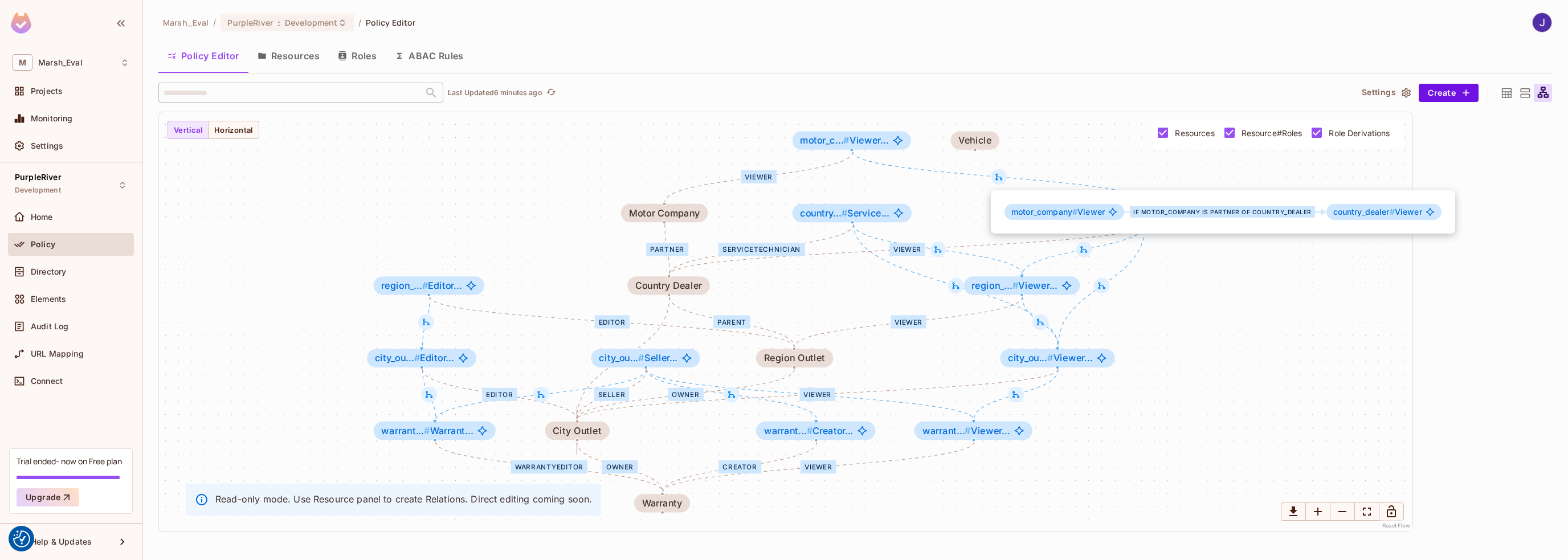
click at [1524, 93] on div at bounding box center [784, 280] width 1568 height 560
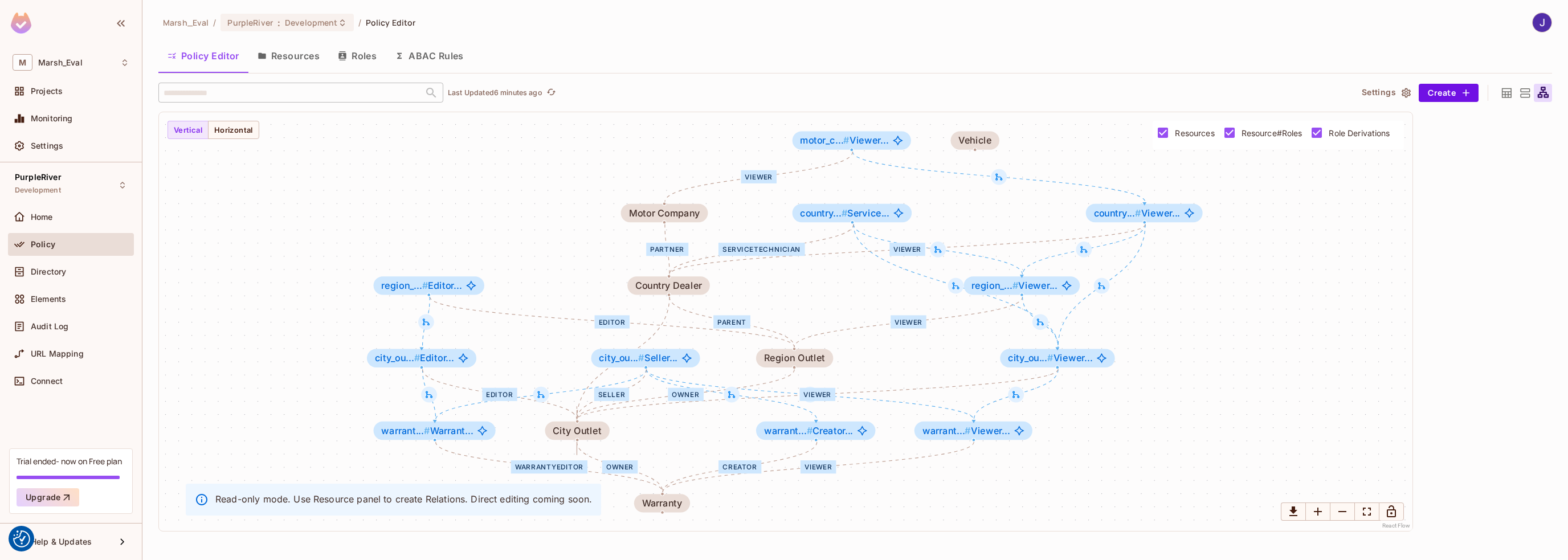
click at [1524, 91] on icon at bounding box center [1525, 92] width 10 height 9
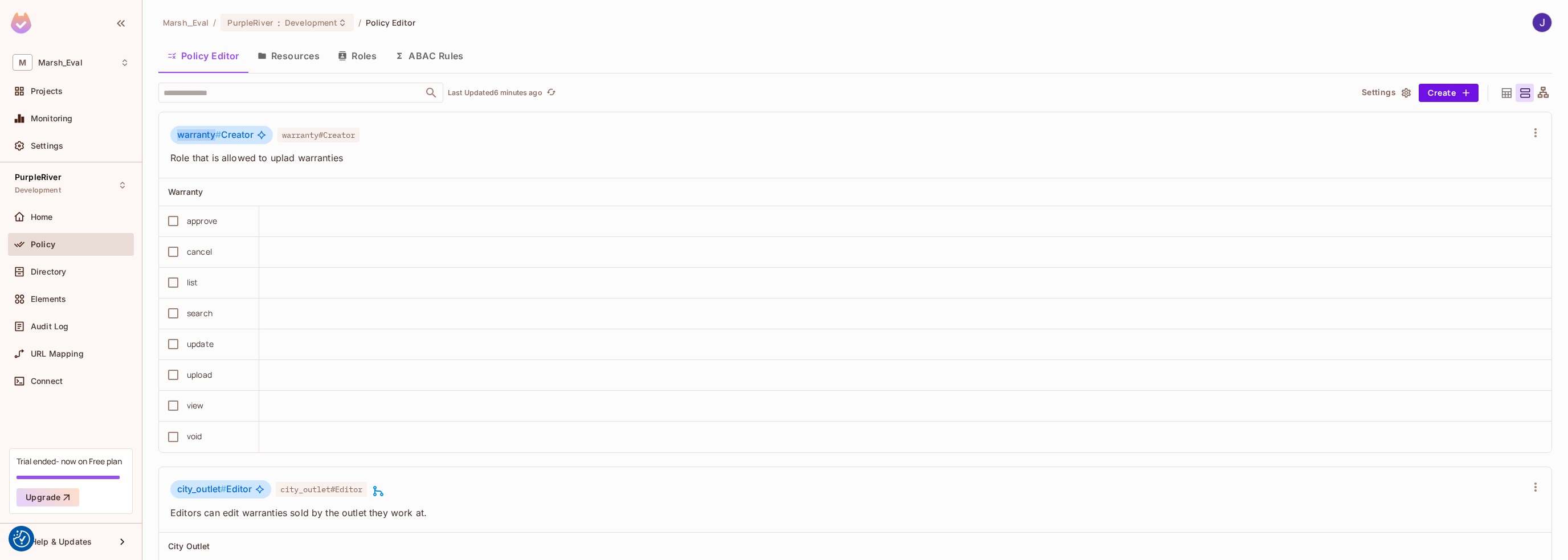
drag, startPoint x: 176, startPoint y: 135, endPoint x: 214, endPoint y: 132, distance: 38.1
click at [214, 132] on div "warranty # Creator" at bounding box center [221, 134] width 102 height 18
click at [241, 131] on span "warranty # Creator" at bounding box center [214, 135] width 76 height 12
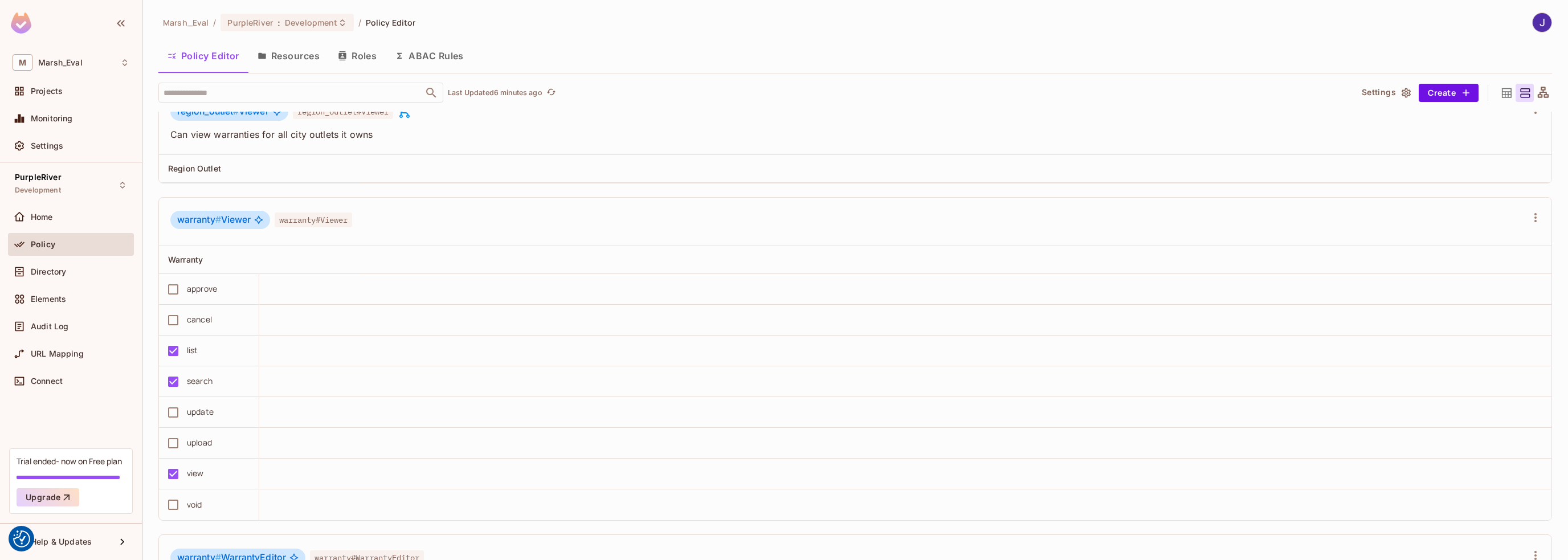
scroll to position [1196, 0]
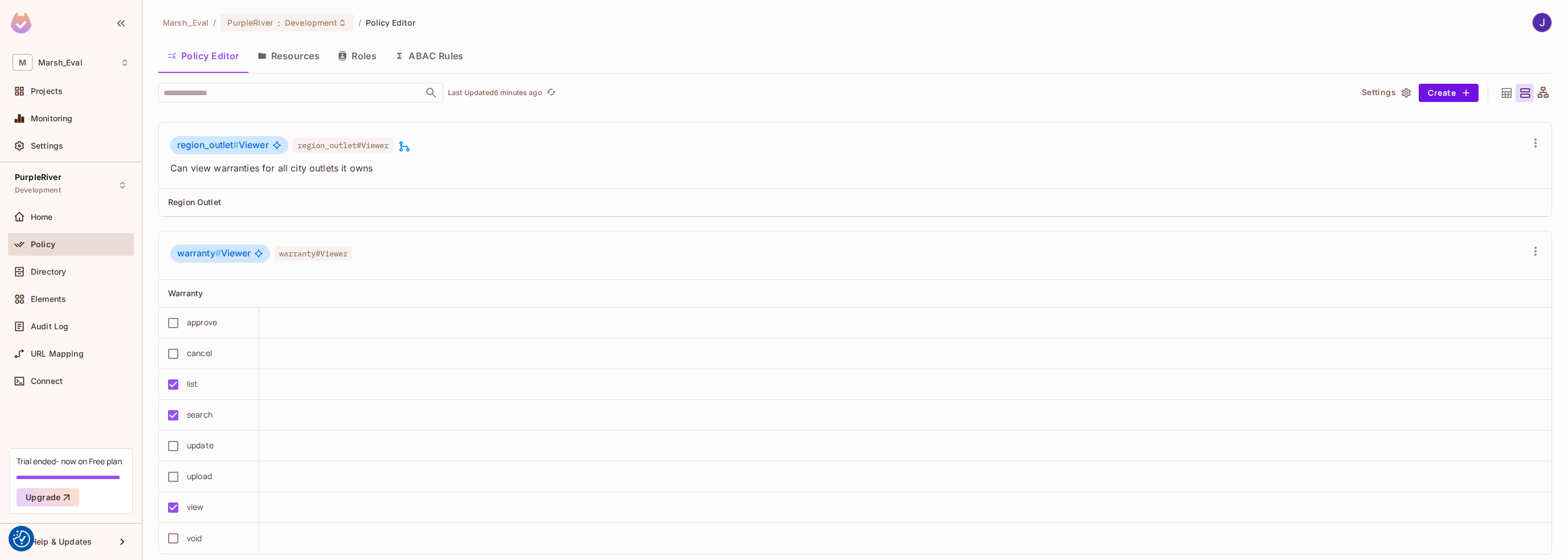
click at [1499, 90] on icon at bounding box center [1506, 93] width 14 height 14
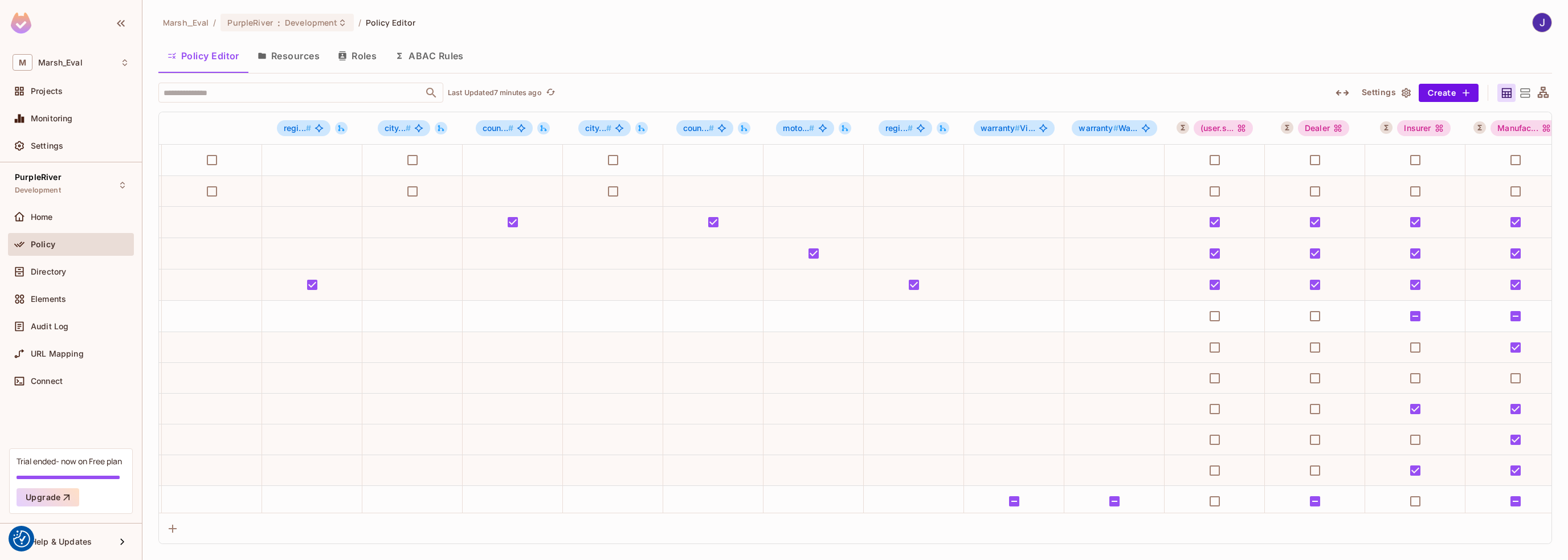
scroll to position [0, 0]
